Goal: Task Accomplishment & Management: Use online tool/utility

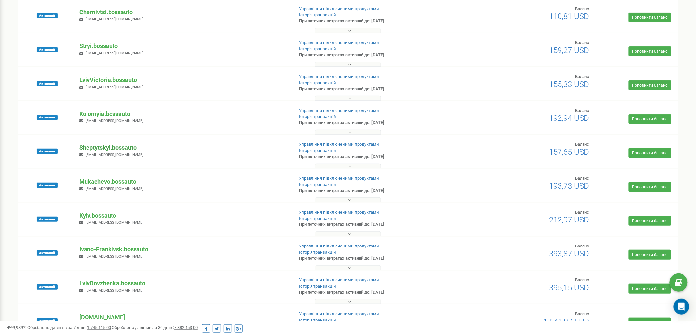
scroll to position [73, 0]
click at [99, 43] on p "Stryi.bossauto" at bounding box center [183, 46] width 209 height 9
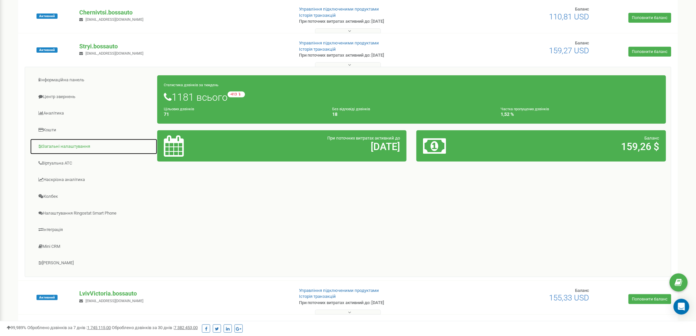
click at [63, 147] on link "Загальні налаштування" at bounding box center [94, 147] width 128 height 16
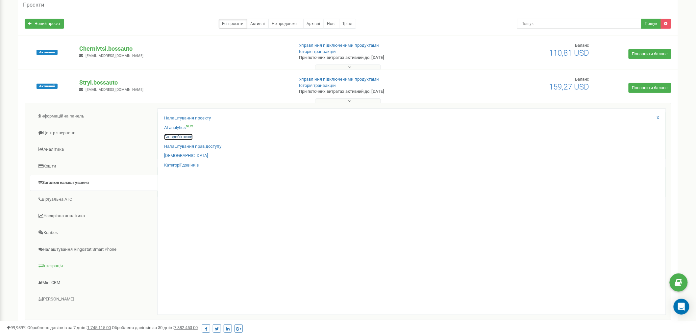
scroll to position [0, 0]
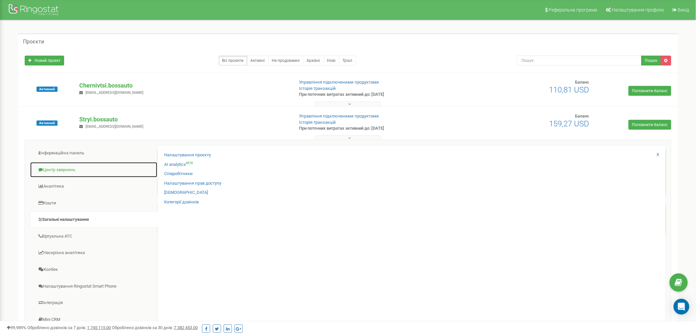
click at [72, 167] on link "Центр звернень" at bounding box center [94, 170] width 128 height 16
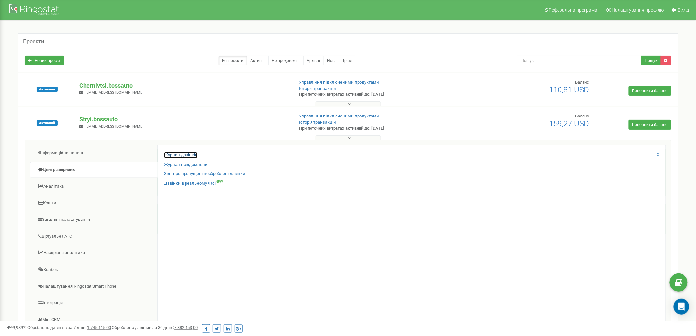
click at [171, 155] on link "Журнал дзвінків" at bounding box center [180, 155] width 33 height 6
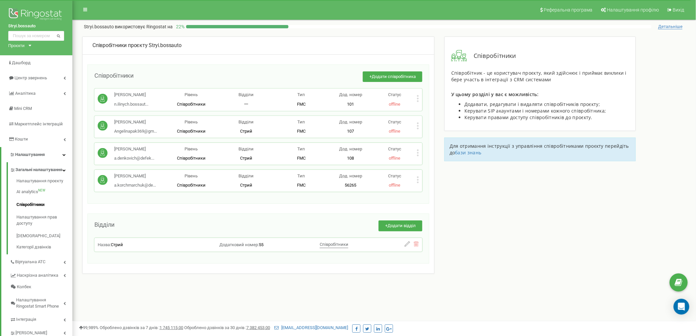
click at [418, 179] on icon at bounding box center [418, 179] width 2 height 7
click at [134, 177] on p "[PERSON_NAME]" at bounding box center [135, 176] width 42 height 6
click at [416, 178] on p "Статус" at bounding box center [395, 176] width 44 height 6
click at [419, 180] on icon at bounding box center [418, 180] width 2 height 2
click at [422, 186] on div "Редагувати" at bounding box center [449, 190] width 65 height 10
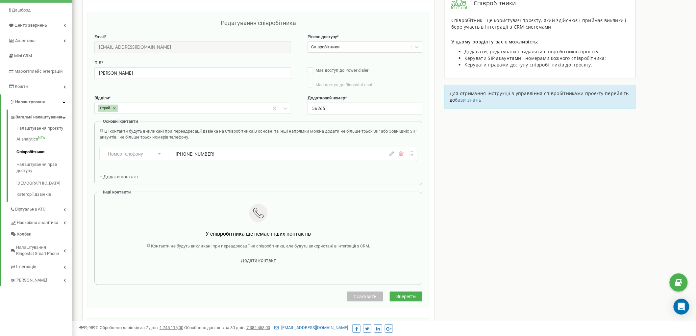
scroll to position [59, 0]
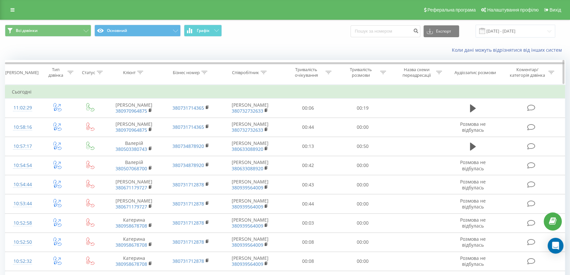
click at [263, 73] on icon at bounding box center [264, 72] width 6 height 3
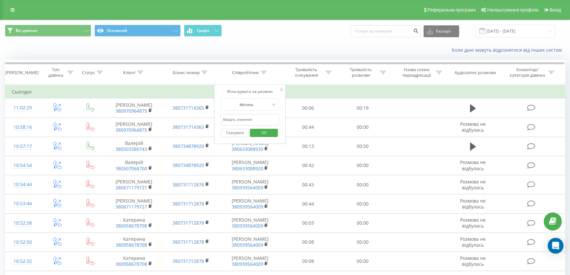
click at [241, 118] on input "text" at bounding box center [250, 120] width 58 height 12
paste input "966500290"
type input "966500290"
click at [279, 90] on div "Фільтрувати за умовою Містить 966500290 Скасувати OK" at bounding box center [250, 114] width 72 height 59
click at [280, 89] on icon at bounding box center [281, 89] width 3 height 3
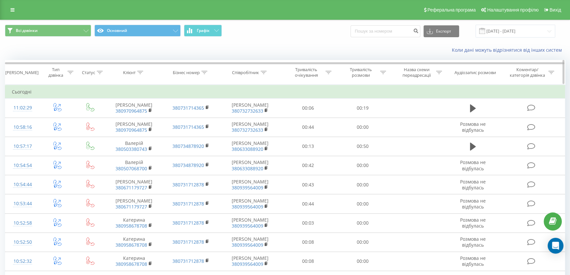
click at [211, 73] on div "Бізнес номер" at bounding box center [191, 73] width 57 height 6
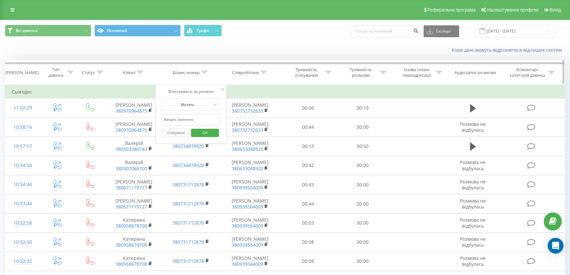
click at [203, 72] on icon at bounding box center [204, 72] width 6 height 3
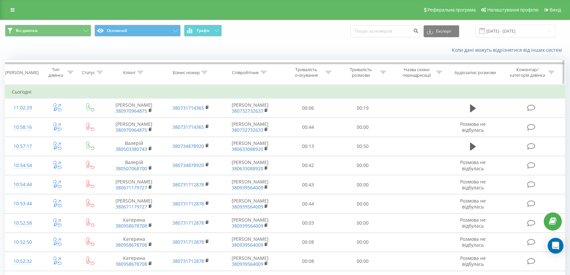
click at [204, 72] on icon at bounding box center [204, 72] width 6 height 3
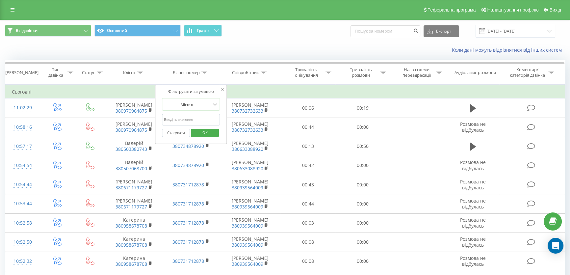
click at [181, 117] on input "text" at bounding box center [191, 120] width 58 height 12
paste input "966500290"
type input "966500290"
click at [204, 130] on span "OK" at bounding box center [205, 132] width 18 height 10
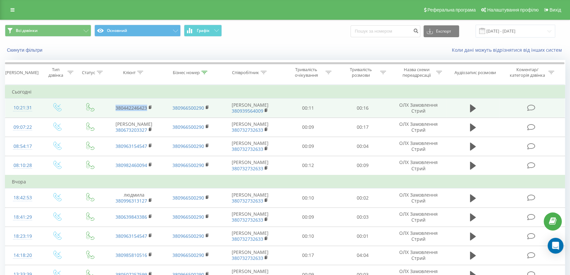
drag, startPoint x: 146, startPoint y: 116, endPoint x: 115, endPoint y: 110, distance: 31.8
click at [115, 110] on td "380442246423" at bounding box center [134, 107] width 57 height 19
drag, startPoint x: 147, startPoint y: 113, endPoint x: 123, endPoint y: 110, distance: 24.2
click at [123, 110] on td "380442246423" at bounding box center [134, 107] width 57 height 19
copy link "442246423"
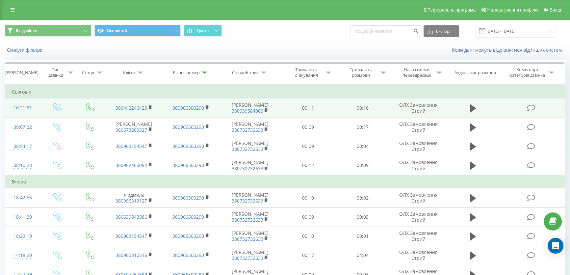
click at [467, 109] on td at bounding box center [473, 107] width 52 height 19
click at [475, 113] on icon at bounding box center [473, 108] width 6 height 9
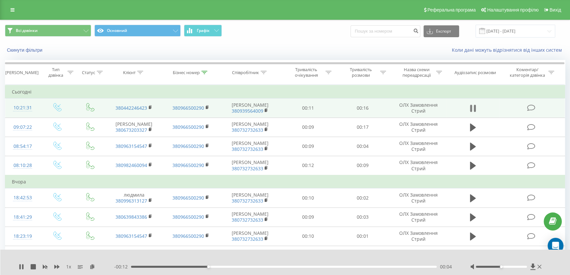
click at [474, 109] on icon at bounding box center [473, 108] width 6 height 9
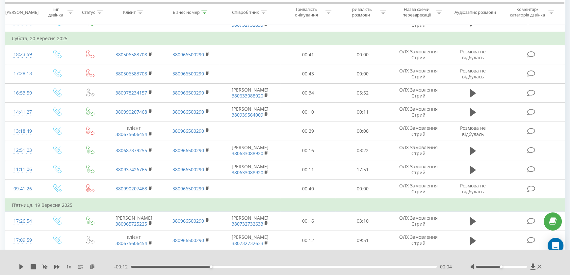
scroll to position [329, 0]
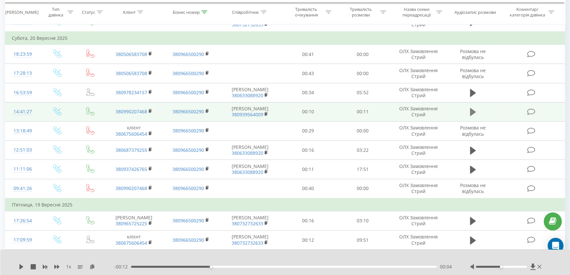
click at [471, 116] on icon at bounding box center [473, 112] width 6 height 8
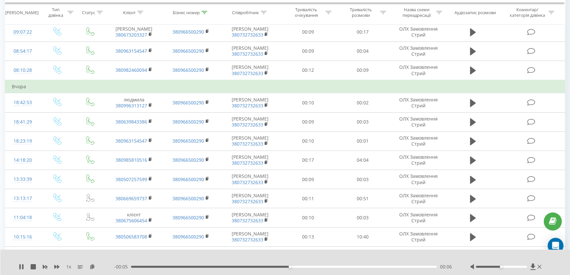
scroll to position [0, 0]
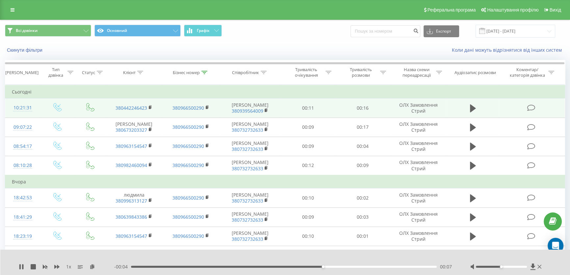
click at [282, 39] on div "Всі дзвінки Основний Графік Експорт .csv .xls .xlsx 22.08.2025 - 22.09.2025" at bounding box center [284, 31] width 569 height 22
